Goal: Use online tool/utility: Use online tool/utility

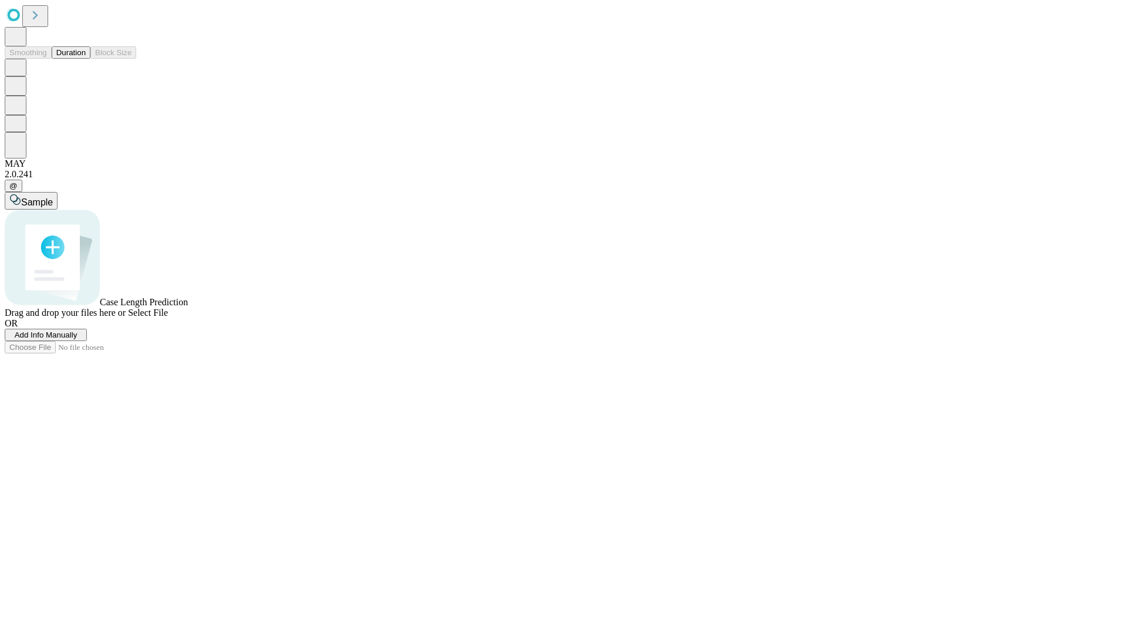
click at [86, 59] on button "Duration" at bounding box center [71, 52] width 39 height 12
click at [168, 318] on span "Select File" at bounding box center [148, 313] width 40 height 10
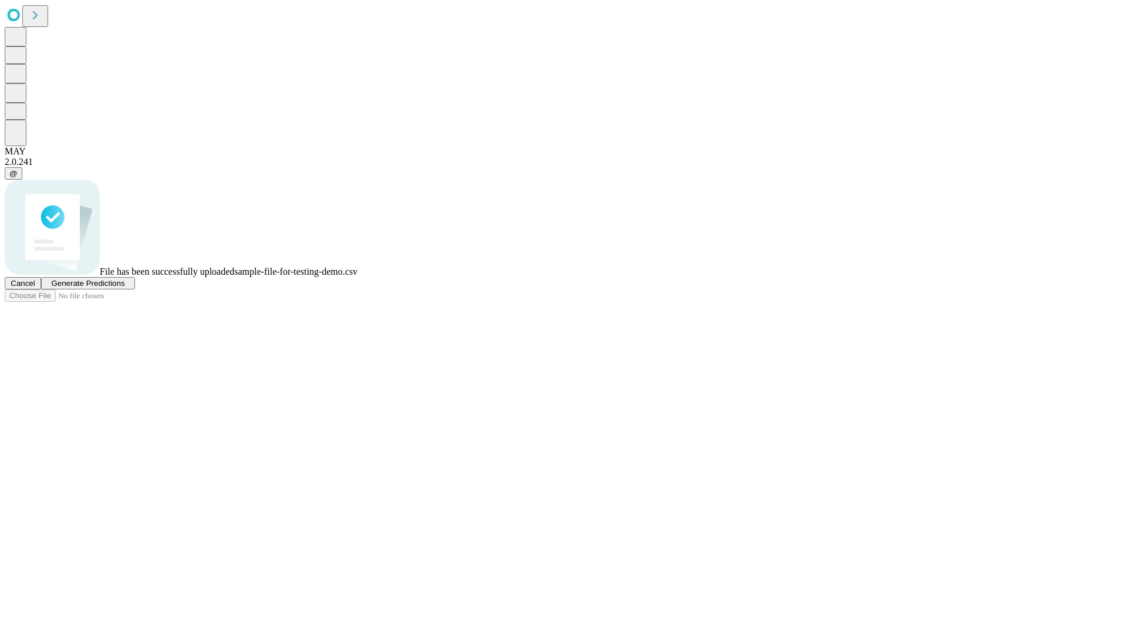
click at [124, 288] on span "Generate Predictions" at bounding box center [87, 283] width 73 height 9
